Goal: Information Seeking & Learning: Understand process/instructions

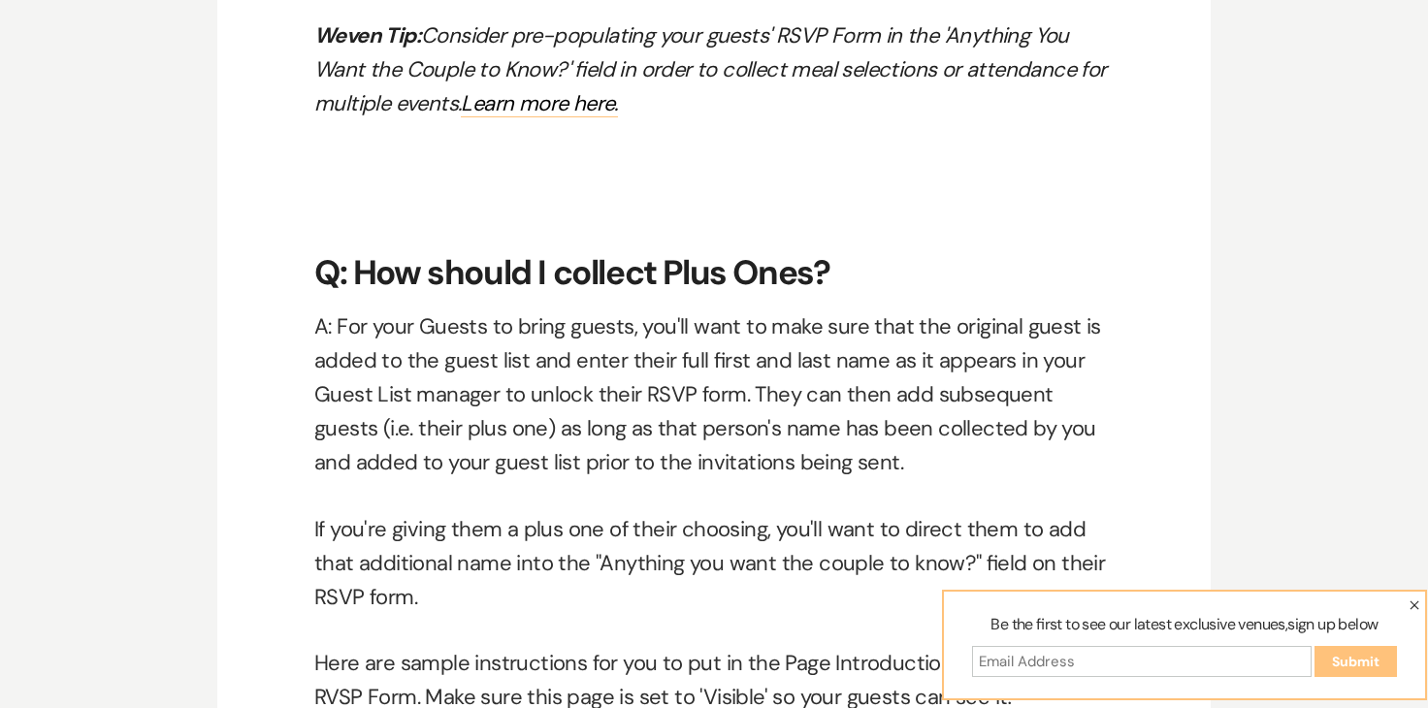
scroll to position [11136, 0]
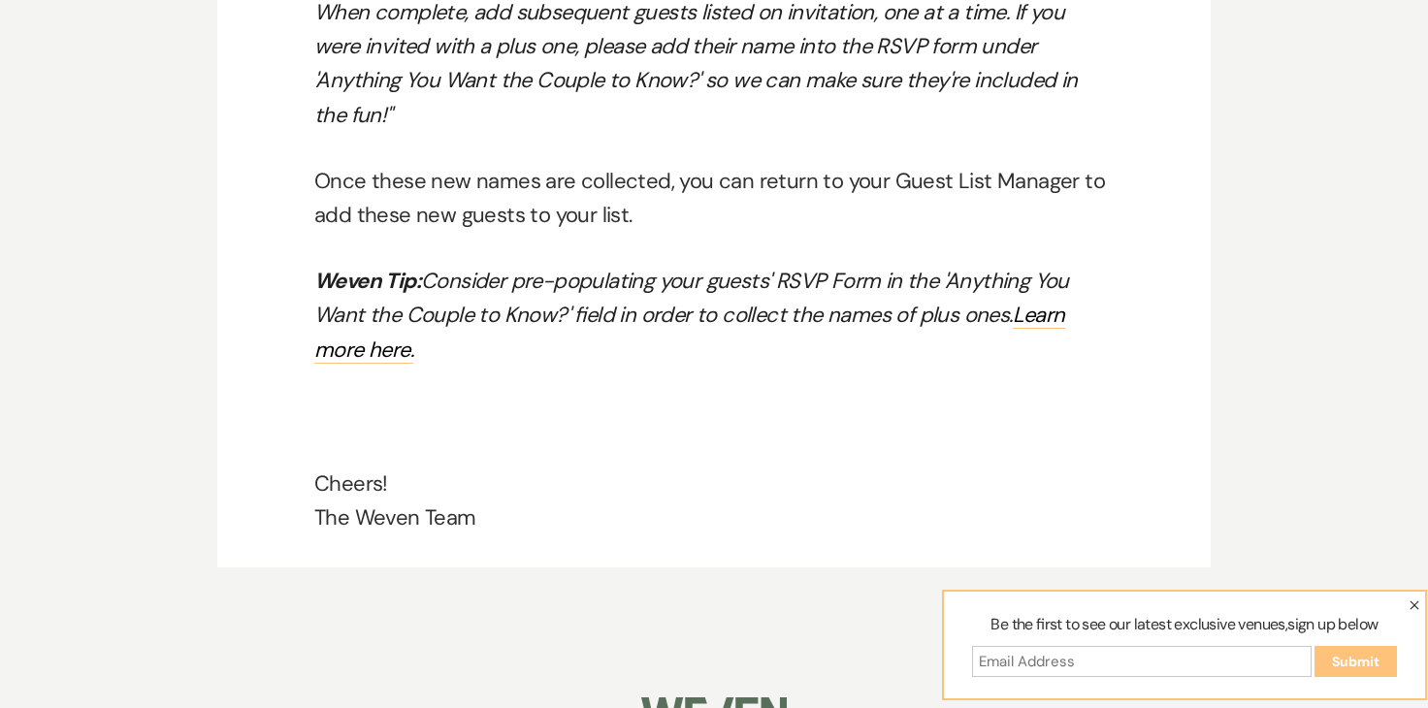
scroll to position [11987, 0]
click at [1048, 300] on link "Learn more here." at bounding box center [689, 331] width 751 height 62
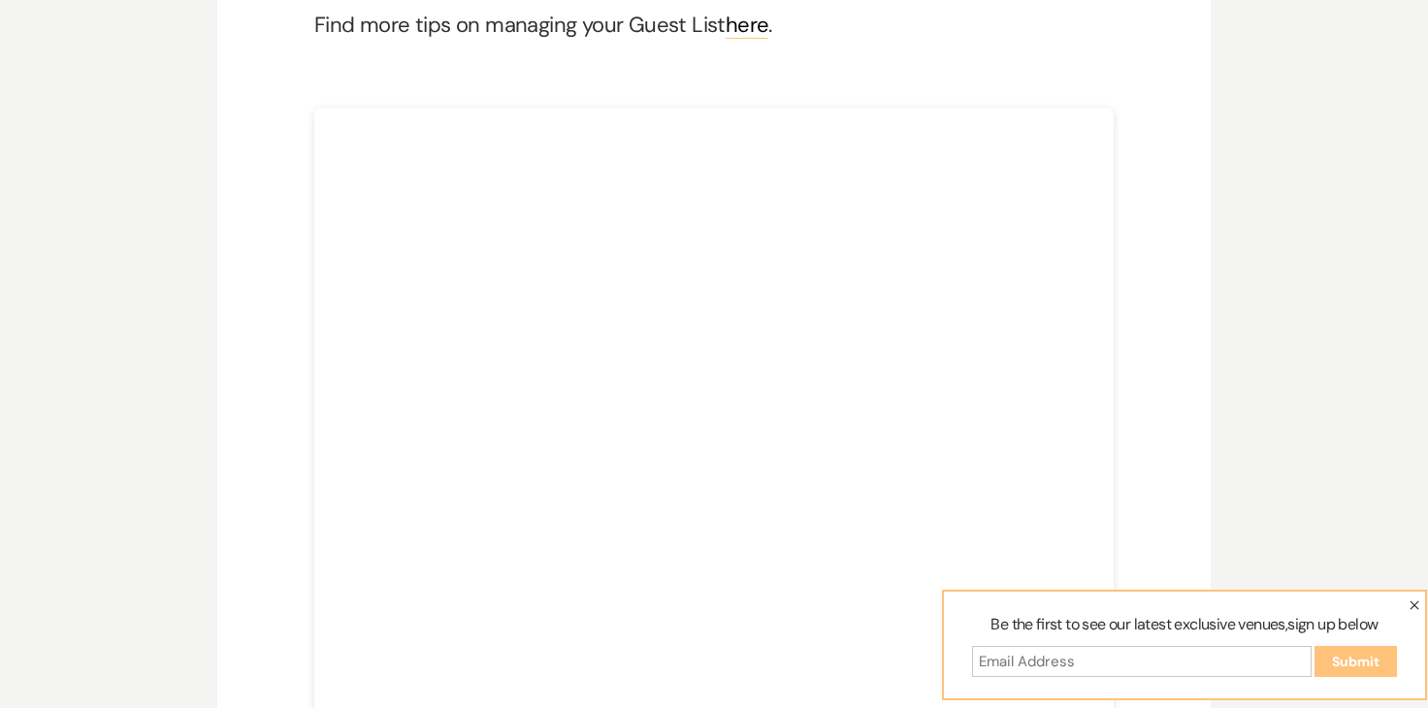
scroll to position [436, 0]
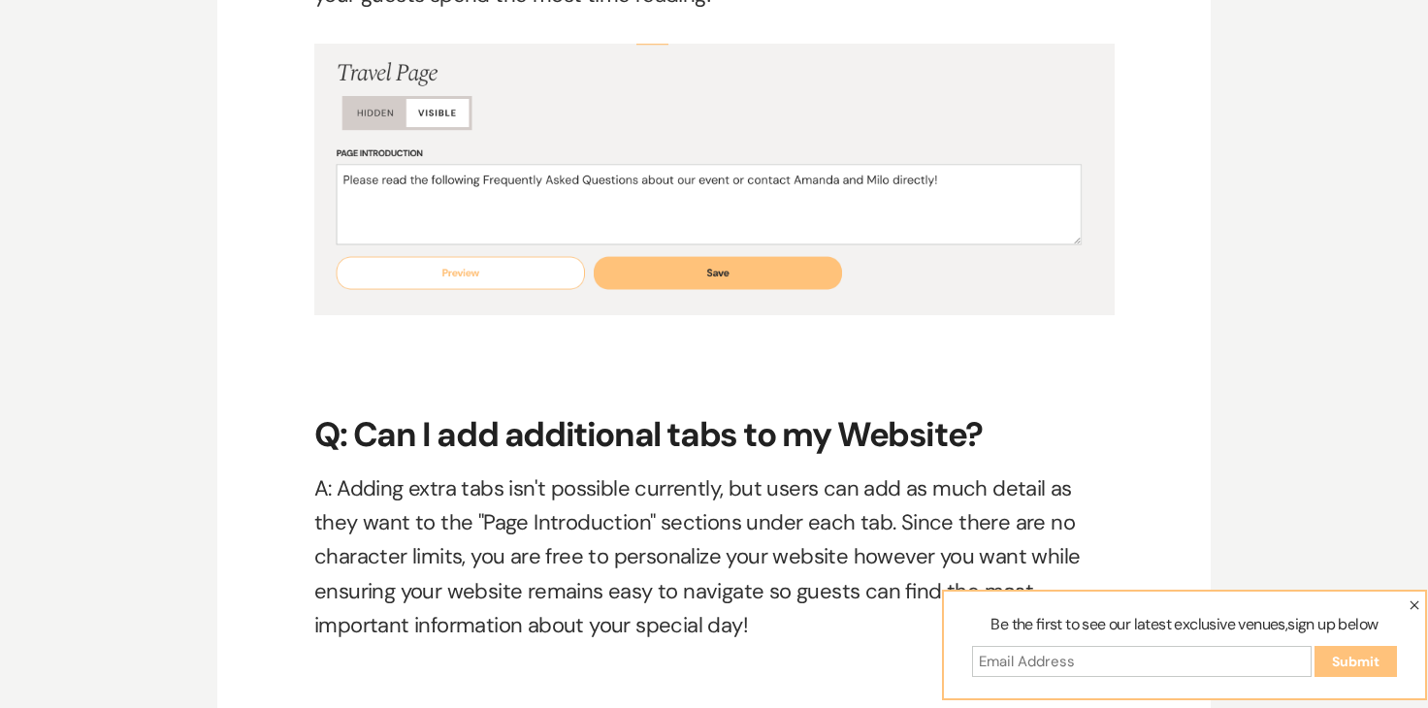
scroll to position [5986, 0]
